Goal: Task Accomplishment & Management: Complete application form

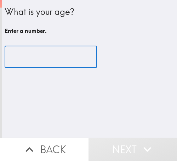
click at [61, 57] on input "number" at bounding box center [51, 57] width 93 height 22
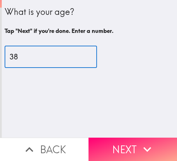
type input "38"
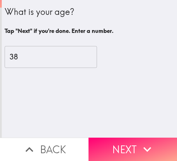
click at [127, 141] on button "Next" at bounding box center [133, 149] width 89 height 23
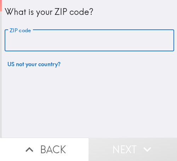
click at [124, 44] on input "ZIP code" at bounding box center [90, 41] width 170 height 22
click at [103, 38] on input "ZIP code" at bounding box center [90, 41] width 170 height 22
paste input "32811"
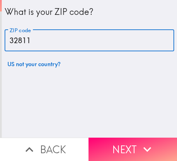
type input "32811"
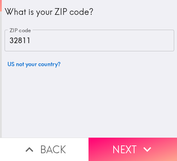
click at [130, 139] on button "Next" at bounding box center [133, 149] width 89 height 23
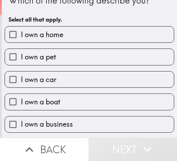
scroll to position [35, 0]
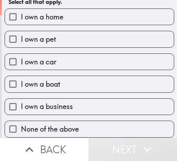
drag, startPoint x: 101, startPoint y: 99, endPoint x: 107, endPoint y: 101, distance: 6.7
click at [100, 99] on label "I own a business" at bounding box center [89, 107] width 169 height 16
click at [21, 99] on input "I own a business" at bounding box center [13, 107] width 16 height 16
checkbox input "true"
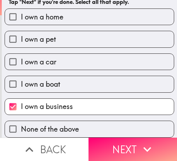
drag, startPoint x: 125, startPoint y: 137, endPoint x: 151, endPoint y: 143, distance: 26.7
click at [127, 138] on button "Next" at bounding box center [133, 149] width 89 height 23
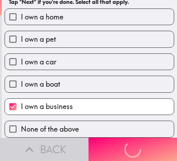
scroll to position [0, 0]
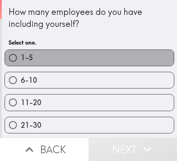
drag, startPoint x: 141, startPoint y: 59, endPoint x: 149, endPoint y: 59, distance: 7.8
click at [142, 59] on label "1-5" at bounding box center [89, 58] width 169 height 16
click at [21, 59] on input "1-5" at bounding box center [13, 58] width 16 height 16
radio input "true"
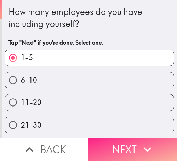
click at [130, 138] on button "Next" at bounding box center [133, 149] width 89 height 23
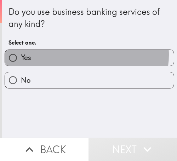
drag, startPoint x: 77, startPoint y: 55, endPoint x: 166, endPoint y: 85, distance: 94.3
click at [77, 55] on label "Yes" at bounding box center [89, 58] width 169 height 16
click at [21, 55] on input "Yes" at bounding box center [13, 58] width 16 height 16
radio input "true"
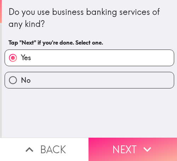
click at [117, 139] on button "Next" at bounding box center [133, 149] width 89 height 23
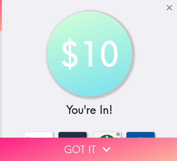
drag, startPoint x: 132, startPoint y: 135, endPoint x: 161, endPoint y: 140, distance: 29.4
click at [132, 138] on button "Got it" at bounding box center [88, 149] width 177 height 23
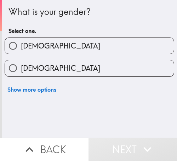
click at [108, 43] on label "[DEMOGRAPHIC_DATA]" at bounding box center [89, 46] width 169 height 16
click at [21, 43] on input "[DEMOGRAPHIC_DATA]" at bounding box center [13, 46] width 16 height 16
radio input "true"
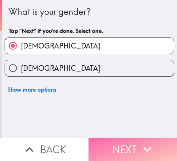
click at [135, 139] on button "Next" at bounding box center [133, 149] width 89 height 23
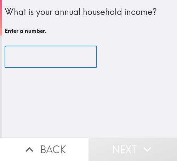
click at [58, 61] on input "number" at bounding box center [51, 57] width 93 height 22
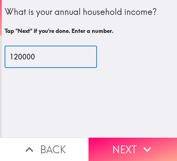
type input "120000"
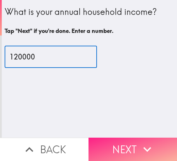
click at [126, 141] on button "Next" at bounding box center [133, 149] width 89 height 23
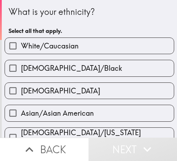
click at [97, 45] on label "White/Caucasian" at bounding box center [89, 46] width 169 height 16
click at [21, 45] on input "White/Caucasian" at bounding box center [13, 46] width 16 height 16
checkbox input "true"
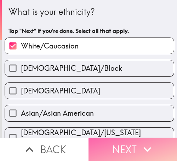
click at [123, 144] on button "Next" at bounding box center [133, 149] width 89 height 23
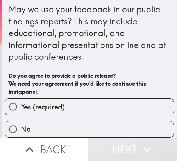
scroll to position [9, 0]
click at [127, 99] on label "Yes (required)" at bounding box center [89, 107] width 169 height 16
click at [21, 99] on input "Yes (required)" at bounding box center [13, 107] width 16 height 16
radio input "true"
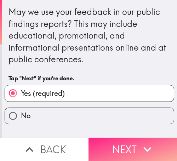
scroll to position [0, 0]
click at [135, 144] on button "Next" at bounding box center [133, 149] width 89 height 23
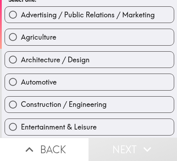
scroll to position [35, 0]
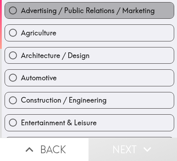
click at [96, 11] on span "Advertising / Public Relations / Marketing" at bounding box center [88, 11] width 134 height 10
click at [21, 11] on input "Advertising / Public Relations / Marketing" at bounding box center [13, 10] width 16 height 16
radio input "true"
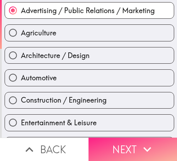
click at [140, 142] on icon "button" at bounding box center [148, 150] width 16 height 16
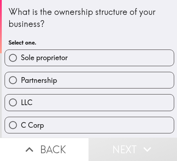
click at [126, 56] on label "Sole proprietor" at bounding box center [89, 58] width 169 height 16
click at [21, 56] on input "Sole proprietor" at bounding box center [13, 58] width 16 height 16
radio input "true"
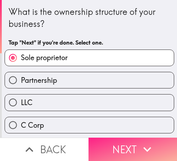
click at [120, 139] on button "Next" at bounding box center [133, 149] width 89 height 23
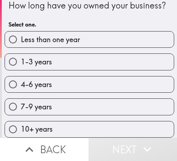
scroll to position [24, 0]
click at [99, 81] on label "4-6 years" at bounding box center [89, 85] width 169 height 16
click at [21, 81] on input "4-6 years" at bounding box center [13, 85] width 16 height 16
radio input "true"
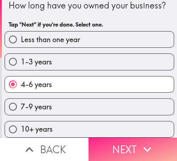
click at [149, 138] on button "Next" at bounding box center [133, 149] width 89 height 23
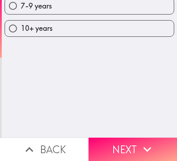
scroll to position [0, 0]
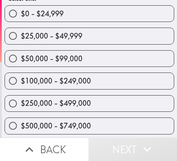
scroll to position [35, 0]
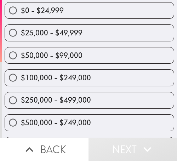
click at [119, 43] on div "$50,000 - $99,000" at bounding box center [87, 52] width 176 height 22
click at [122, 34] on label "$25,000 - $49,999" at bounding box center [89, 33] width 169 height 16
click at [21, 34] on input "$25,000 - $49,999" at bounding box center [13, 33] width 16 height 16
radio input "true"
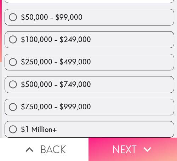
click at [140, 142] on icon "button" at bounding box center [148, 150] width 16 height 16
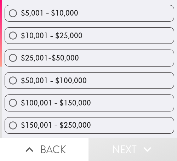
scroll to position [134, 0]
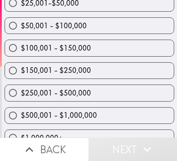
click at [124, 93] on label "$250,001 - $500,000" at bounding box center [89, 93] width 169 height 16
click at [21, 93] on input "$250,001 - $500,000" at bounding box center [13, 93] width 16 height 16
radio input "true"
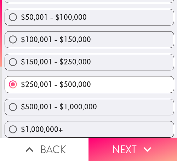
scroll to position [149, 0]
click at [127, 99] on label "$500,001 - $1,000,000" at bounding box center [89, 107] width 169 height 16
click at [21, 99] on input "$500,001 - $1,000,000" at bounding box center [13, 107] width 16 height 16
radio input "true"
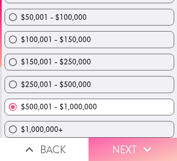
click at [133, 139] on button "Next" at bounding box center [133, 149] width 89 height 23
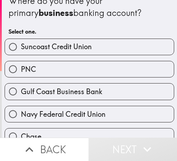
scroll to position [7, 0]
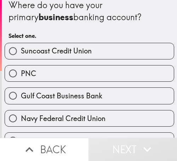
click at [124, 70] on label "PNC" at bounding box center [89, 74] width 169 height 16
click at [21, 70] on input "PNC" at bounding box center [13, 74] width 16 height 16
radio input "true"
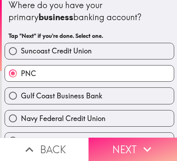
click at [127, 144] on button "Next" at bounding box center [133, 149] width 89 height 23
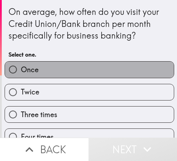
click at [107, 72] on label "Once" at bounding box center [89, 70] width 169 height 16
click at [21, 72] on input "Once" at bounding box center [13, 70] width 16 height 16
radio input "true"
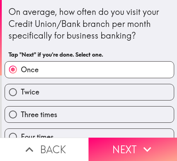
click at [129, 72] on label "Once" at bounding box center [89, 70] width 169 height 16
click at [21, 72] on input "Once" at bounding box center [13, 70] width 16 height 16
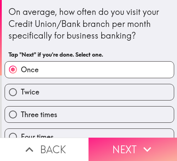
click at [129, 138] on button "Next" at bounding box center [133, 149] width 89 height 23
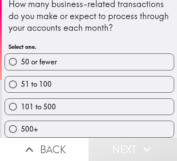
scroll to position [14, 0]
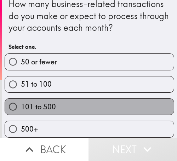
click at [132, 99] on label "101 to 500" at bounding box center [89, 107] width 169 height 16
click at [21, 99] on input "101 to 500" at bounding box center [13, 107] width 16 height 16
radio input "true"
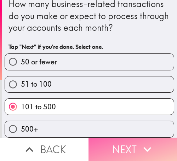
click at [136, 142] on button "Next" at bounding box center [133, 149] width 89 height 23
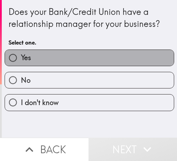
click at [128, 58] on label "Yes" at bounding box center [89, 58] width 169 height 16
click at [21, 58] on input "Yes" at bounding box center [13, 58] width 16 height 16
radio input "true"
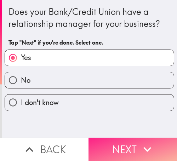
click at [124, 142] on button "Next" at bounding box center [133, 149] width 89 height 23
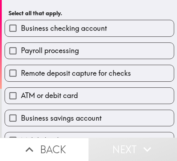
scroll to position [71, 0]
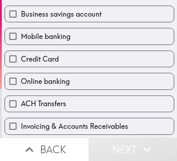
click at [89, 55] on label "Credit Card" at bounding box center [89, 59] width 169 height 16
click at [21, 55] on input "Credit Card" at bounding box center [13, 59] width 16 height 16
checkbox input "true"
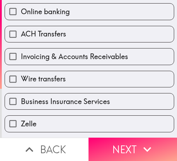
scroll to position [311, 0]
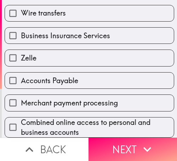
click at [115, 73] on label "Accounts Payable" at bounding box center [89, 81] width 169 height 16
click at [21, 73] on input "Accounts Payable" at bounding box center [13, 81] width 16 height 16
checkbox input "true"
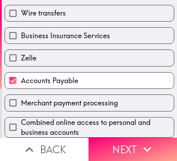
click at [77, 10] on label "Wire transfers" at bounding box center [89, 13] width 169 height 16
click at [21, 10] on input "Wire transfers" at bounding box center [13, 13] width 16 height 16
checkbox input "true"
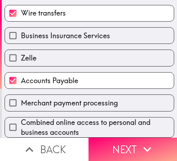
scroll to position [311, 0]
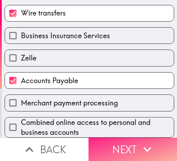
click at [111, 139] on button "Next" at bounding box center [133, 149] width 89 height 23
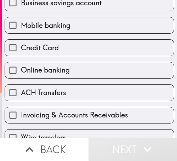
click at [103, 94] on label "ACH Transfers" at bounding box center [89, 93] width 169 height 16
click at [21, 94] on input "ACH Transfers" at bounding box center [13, 93] width 16 height 16
checkbox input "true"
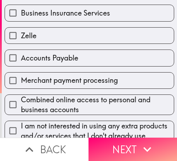
scroll to position [335, 0]
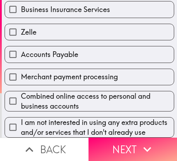
click at [90, 46] on label "Accounts Payable" at bounding box center [89, 54] width 169 height 16
click at [21, 46] on input "Accounts Payable" at bounding box center [13, 54] width 16 height 16
checkbox input "true"
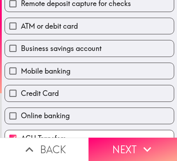
scroll to position [123, 0]
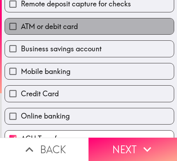
click at [90, 30] on label "ATM or debit card" at bounding box center [89, 26] width 169 height 16
click at [21, 30] on input "ATM or debit card" at bounding box center [13, 26] width 16 height 16
checkbox input "true"
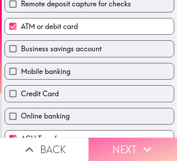
click at [133, 141] on button "Next" at bounding box center [133, 149] width 89 height 23
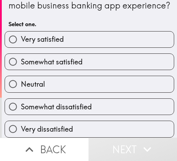
scroll to position [27, 0]
click at [143, 62] on label "Somewhat satisfied" at bounding box center [89, 62] width 169 height 16
click at [21, 62] on input "Somewhat satisfied" at bounding box center [13, 62] width 16 height 16
radio input "true"
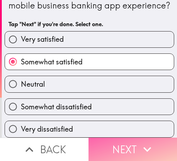
click at [144, 142] on icon "button" at bounding box center [148, 150] width 16 height 16
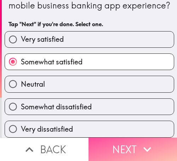
scroll to position [0, 0]
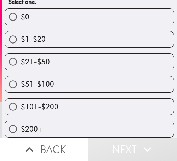
scroll to position [94, 0]
click at [130, 77] on label "$51-$100" at bounding box center [89, 85] width 169 height 16
click at [21, 77] on input "$51-$100" at bounding box center [13, 85] width 16 height 16
radio input "true"
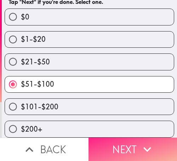
click at [148, 142] on icon "button" at bounding box center [148, 150] width 16 height 16
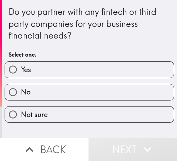
click at [132, 98] on label "No" at bounding box center [89, 92] width 169 height 16
click at [21, 98] on input "No" at bounding box center [13, 92] width 16 height 16
radio input "true"
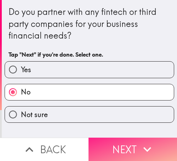
click at [128, 145] on button "Next" at bounding box center [133, 149] width 89 height 23
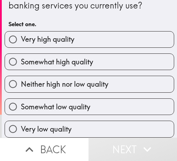
scroll to position [36, 0]
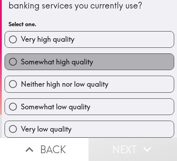
click at [124, 55] on label "Somewhat high quality" at bounding box center [89, 62] width 169 height 16
click at [21, 55] on input "Somewhat high quality" at bounding box center [13, 62] width 16 height 16
radio input "true"
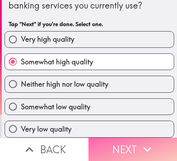
click at [141, 145] on icon "button" at bounding box center [148, 150] width 16 height 16
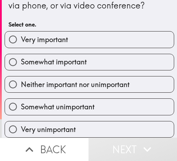
scroll to position [36, 0]
click at [127, 59] on label "Somewhat important" at bounding box center [89, 62] width 169 height 16
click at [21, 59] on input "Somewhat important" at bounding box center [13, 62] width 16 height 16
radio input "true"
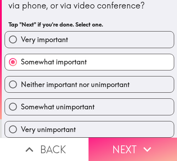
click at [127, 142] on button "Next" at bounding box center [133, 149] width 89 height 23
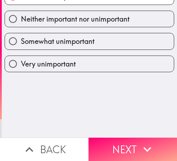
scroll to position [0, 0]
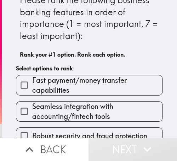
scroll to position [35, 0]
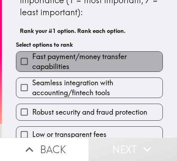
drag, startPoint x: 108, startPoint y: 59, endPoint x: 114, endPoint y: 80, distance: 21.5
click at [108, 60] on span "Fast payment/money transfer capabilities" at bounding box center [97, 62] width 130 height 20
click at [32, 60] on input "Fast payment/money transfer capabilities" at bounding box center [24, 62] width 16 height 16
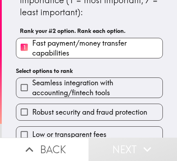
click at [114, 91] on span "Seamless integration with accounting/fintech tools" at bounding box center [97, 88] width 130 height 20
click at [32, 91] on input "Seamless integration with accounting/fintech tools" at bounding box center [24, 88] width 16 height 16
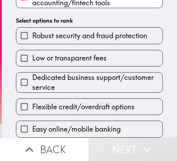
scroll to position [118, 0]
click at [105, 74] on span "Dedicated business support/customer service" at bounding box center [97, 83] width 130 height 20
click at [32, 74] on input "Dedicated business support/customer service" at bounding box center [24, 82] width 16 height 16
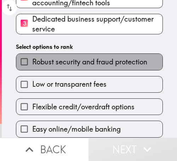
click at [93, 61] on label "Robust security and fraud protection" at bounding box center [89, 62] width 146 height 16
click at [32, 61] on input "Robust security and fraud protection" at bounding box center [24, 62] width 16 height 16
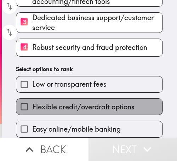
click at [99, 104] on span "Flexible credit/overdraft options" at bounding box center [83, 107] width 102 height 10
click at [32, 104] on input "Flexible credit/overdraft options" at bounding box center [24, 107] width 16 height 16
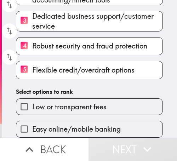
scroll to position [121, 0]
click at [92, 121] on label "Easy online/mobile banking" at bounding box center [89, 129] width 146 height 16
click at [32, 121] on input "Easy online/mobile banking" at bounding box center [24, 129] width 16 height 16
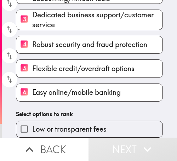
click at [99, 124] on span "Low or transparent fees" at bounding box center [69, 129] width 74 height 10
click at [32, 121] on input "Low or transparent fees" at bounding box center [24, 129] width 16 height 16
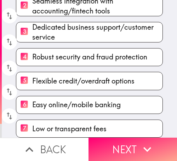
scroll to position [118, 0]
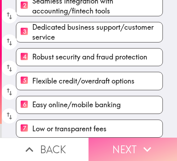
click at [129, 140] on button "Next" at bounding box center [133, 149] width 89 height 23
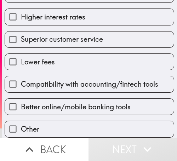
scroll to position [128, 0]
click at [87, 79] on span "Compatibility with accounting/fintech tools" at bounding box center [90, 84] width 138 height 10
click at [21, 77] on input "Compatibility with accounting/fintech tools" at bounding box center [13, 84] width 16 height 16
checkbox input "true"
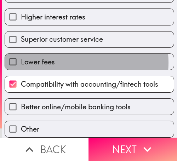
click at [65, 57] on label "Lower fees" at bounding box center [89, 62] width 169 height 16
click at [21, 57] on input "Lower fees" at bounding box center [13, 62] width 16 height 16
checkbox input "true"
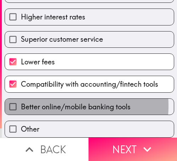
click at [54, 102] on span "Better online/mobile banking tools" at bounding box center [76, 107] width 110 height 10
click at [21, 100] on input "Better online/mobile banking tools" at bounding box center [13, 107] width 16 height 16
checkbox input "true"
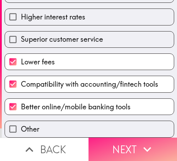
click at [133, 138] on button "Next" at bounding box center [133, 149] width 89 height 23
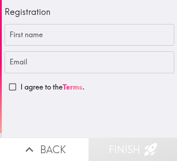
click at [118, 36] on input "First name" at bounding box center [90, 35] width 170 height 22
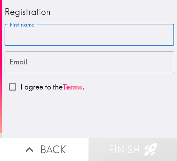
paste input "[PERSON_NAME]"
type input "[PERSON_NAME]"
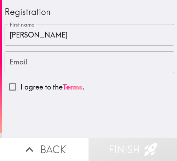
click at [143, 62] on input "Email" at bounding box center [90, 62] width 170 height 22
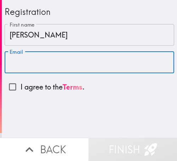
paste input "[EMAIL_ADDRESS][DOMAIN_NAME]"
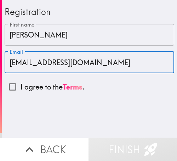
type input "[EMAIL_ADDRESS][DOMAIN_NAME]"
click at [12, 88] on input "I agree to the Terms ." at bounding box center [13, 87] width 16 height 16
checkbox input "true"
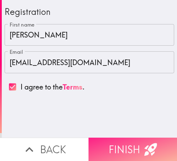
click at [116, 138] on button "Finish" at bounding box center [133, 149] width 89 height 23
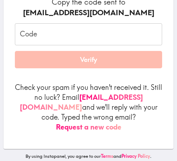
scroll to position [112, 0]
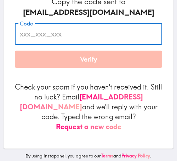
click at [112, 36] on input "Code" at bounding box center [89, 34] width 148 height 22
paste input "UHk_mbq_Uij"
type input "UHk_mbq_Uij"
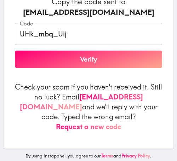
click at [90, 60] on button "Verify" at bounding box center [89, 60] width 148 height 18
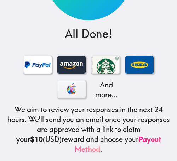
scroll to position [60, 0]
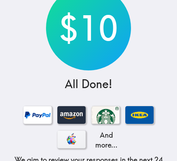
drag, startPoint x: 139, startPoint y: 17, endPoint x: 143, endPoint y: 12, distance: 6.0
click at [139, 17] on div "$10 All Done! And more... We aim to review your responses in the next 24 hours.…" at bounding box center [88, 101] width 177 height 322
